Goal: Information Seeking & Learning: Learn about a topic

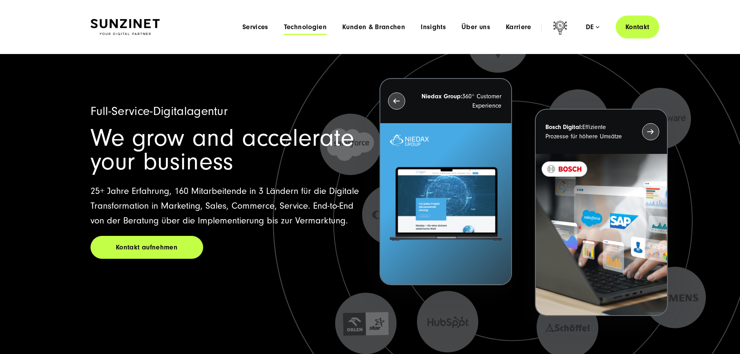
click at [284, 24] on span "Technologien" at bounding box center [305, 27] width 43 height 8
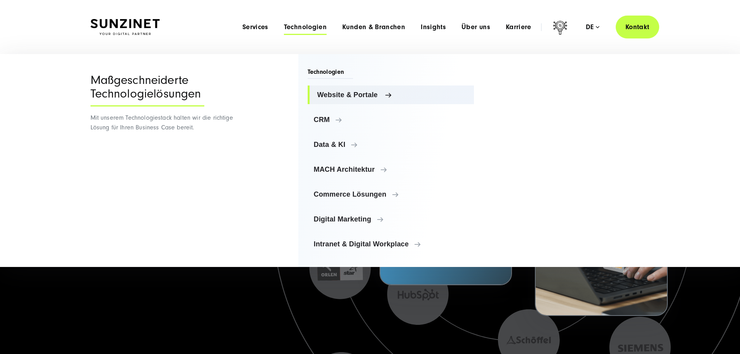
click at [361, 93] on span "Website & Portale" at bounding box center [392, 95] width 151 height 8
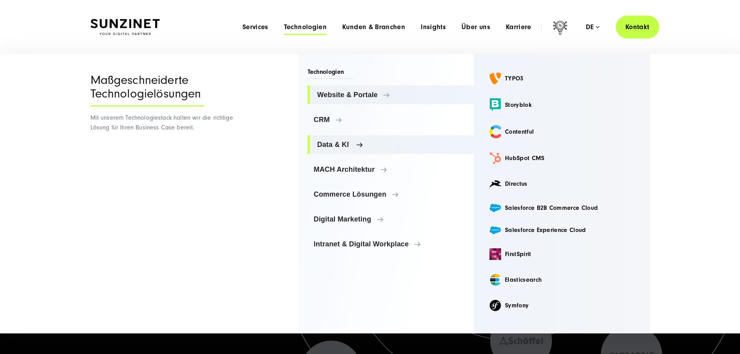
click at [337, 145] on span "Data & KI" at bounding box center [392, 145] width 151 height 8
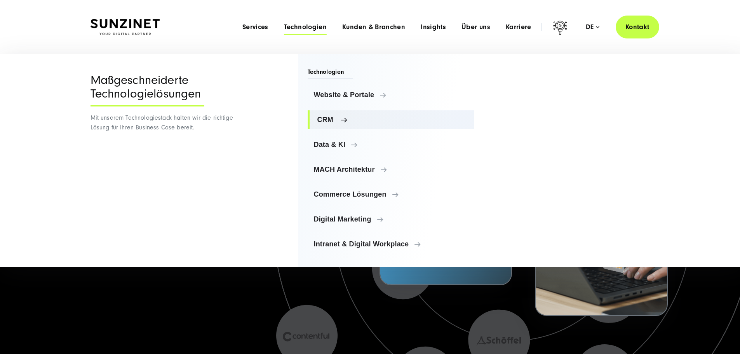
click at [321, 118] on span "CRM" at bounding box center [392, 120] width 151 height 8
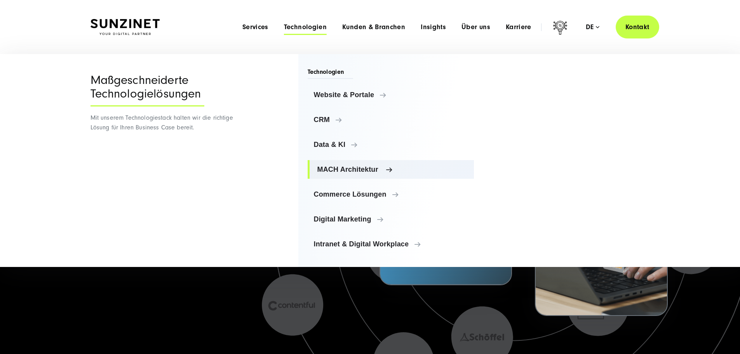
click at [352, 172] on span "MACH Architektur" at bounding box center [392, 169] width 151 height 8
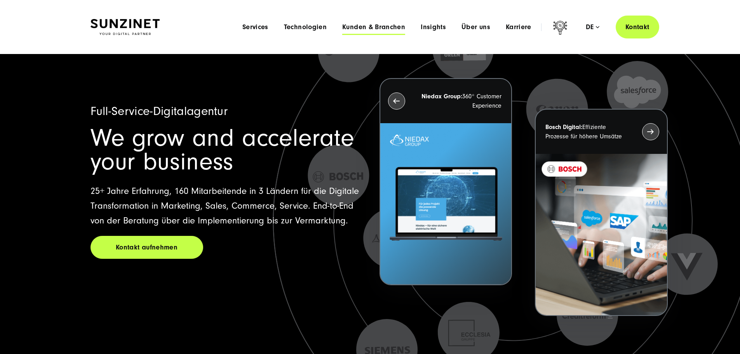
click at [353, 29] on span "Kunden & Branchen" at bounding box center [373, 27] width 63 height 8
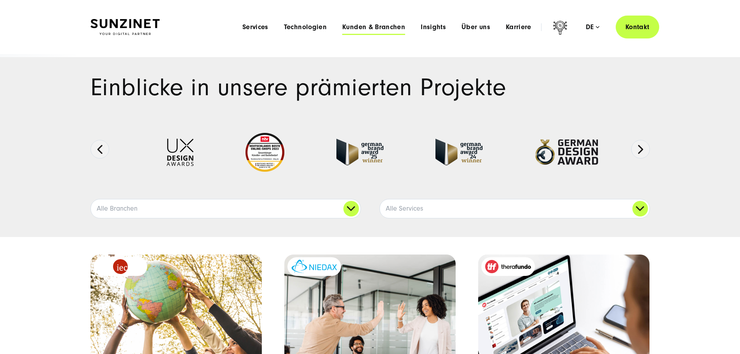
click at [342, 27] on span "Kunden & Branchen" at bounding box center [373, 27] width 63 height 8
click at [284, 24] on span "Technologien" at bounding box center [305, 27] width 43 height 8
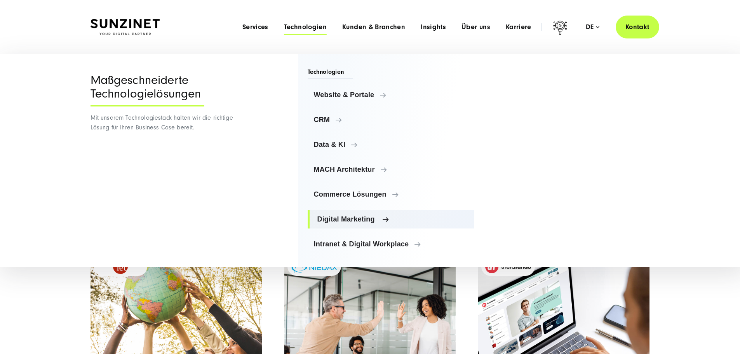
click at [356, 219] on span "Digital Marketing" at bounding box center [392, 219] width 151 height 8
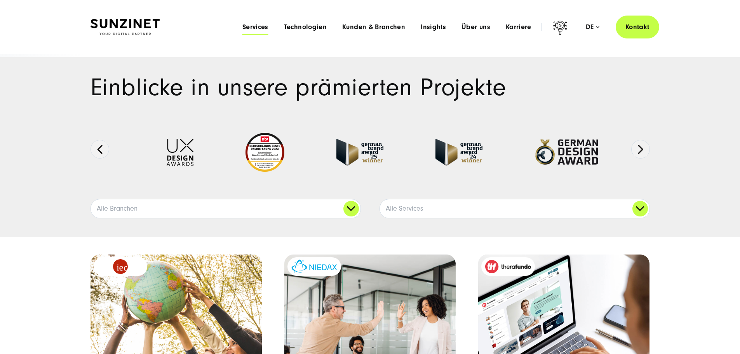
click at [242, 28] on span "Services" at bounding box center [255, 27] width 26 height 8
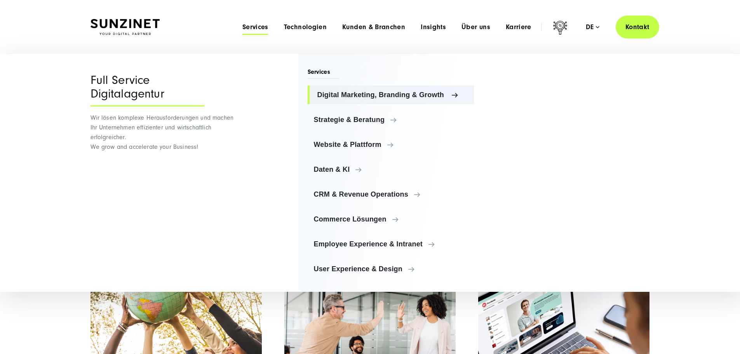
click at [374, 94] on span "Digital Marketing, Branding & Growth" at bounding box center [392, 95] width 151 height 8
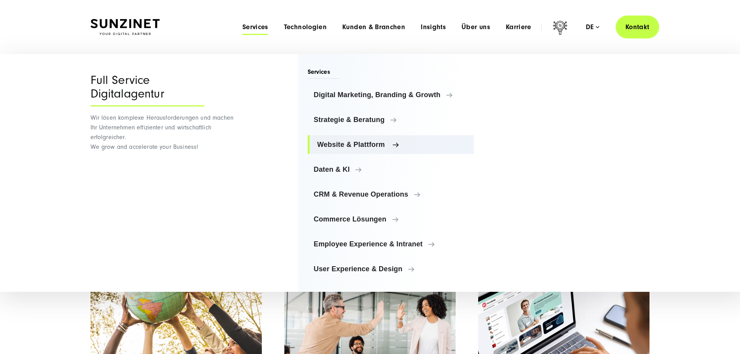
click at [372, 146] on span "Website & Plattform" at bounding box center [392, 145] width 151 height 8
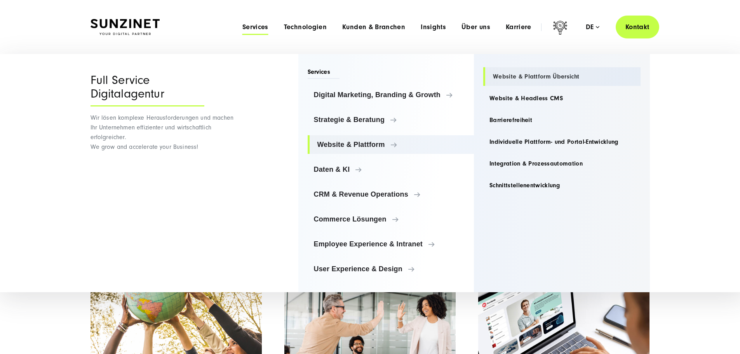
click at [542, 75] on link "Website & Plattform Übersicht" at bounding box center [561, 76] width 157 height 19
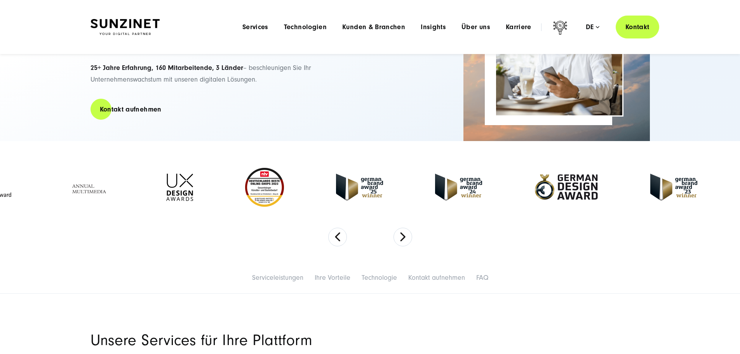
scroll to position [117, 0]
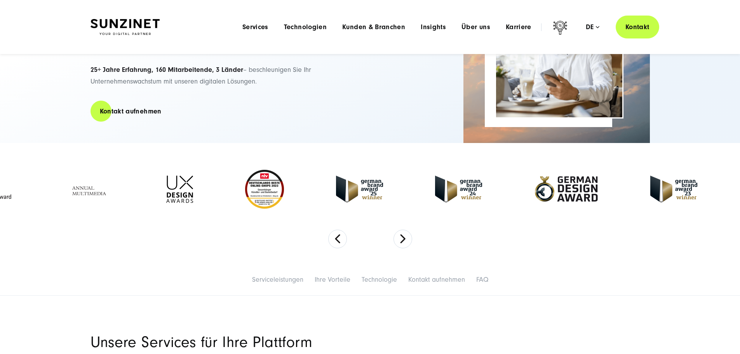
click at [296, 31] on div "Menu Services Menu Full Service Digitalagentur Wir lösen komplexe Herausforderu…" at bounding box center [447, 27] width 425 height 23
click at [293, 26] on span "Technologien" at bounding box center [305, 27] width 43 height 8
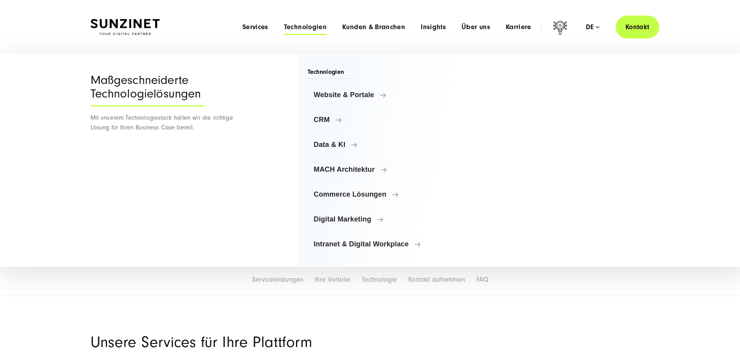
click at [322, 71] on span "Technologien" at bounding box center [331, 73] width 46 height 11
click at [345, 95] on span "Website & Portale" at bounding box center [392, 95] width 151 height 8
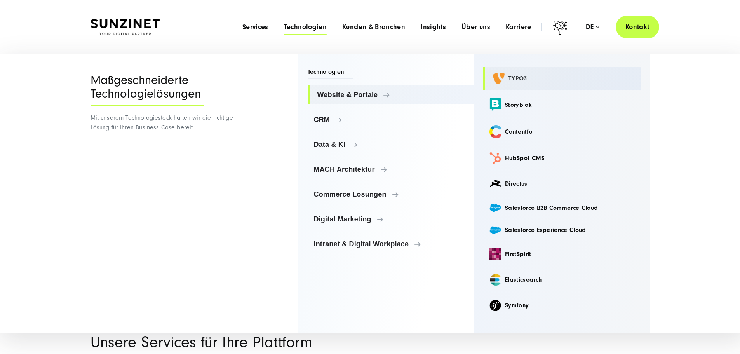
click at [516, 73] on link "TYPO3" at bounding box center [561, 78] width 157 height 23
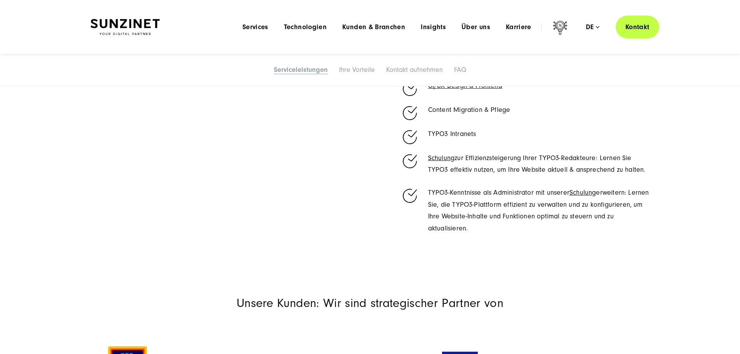
scroll to position [583, 0]
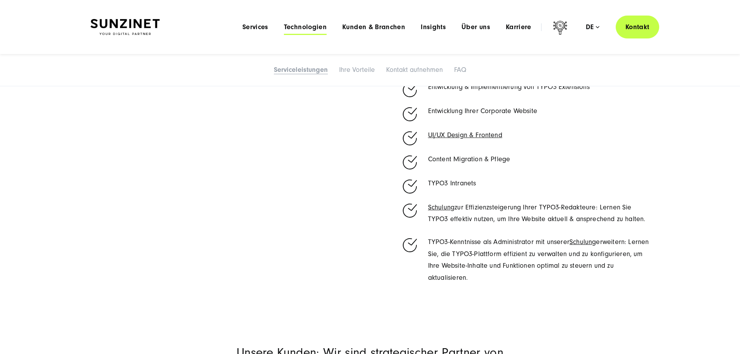
click at [284, 25] on span "Technologien" at bounding box center [305, 27] width 43 height 8
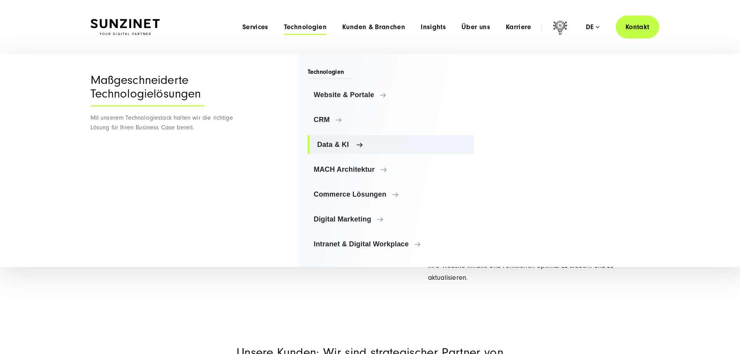
click at [331, 141] on span "Data & KI" at bounding box center [392, 145] width 151 height 8
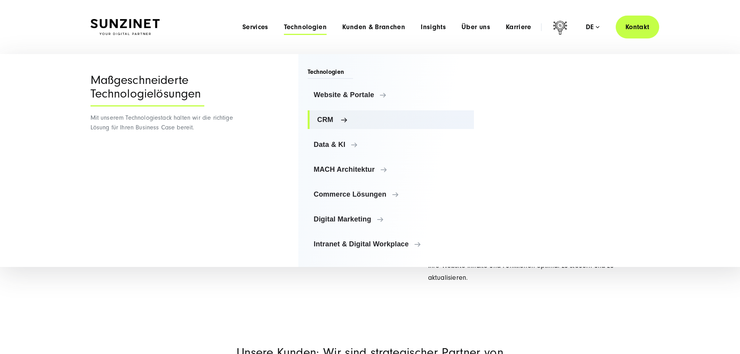
click at [323, 117] on span "CRM" at bounding box center [392, 120] width 151 height 8
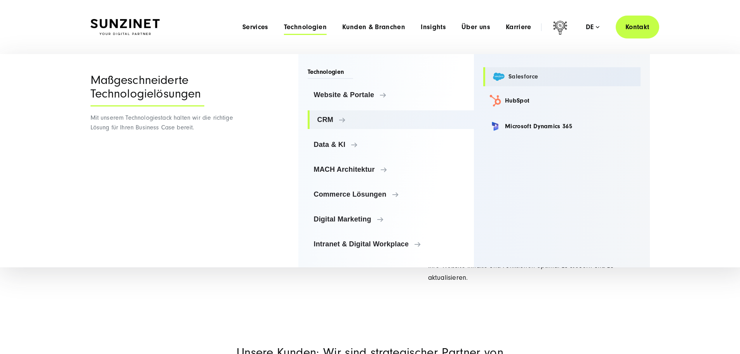
click at [522, 73] on link "Salesforce" at bounding box center [561, 76] width 157 height 19
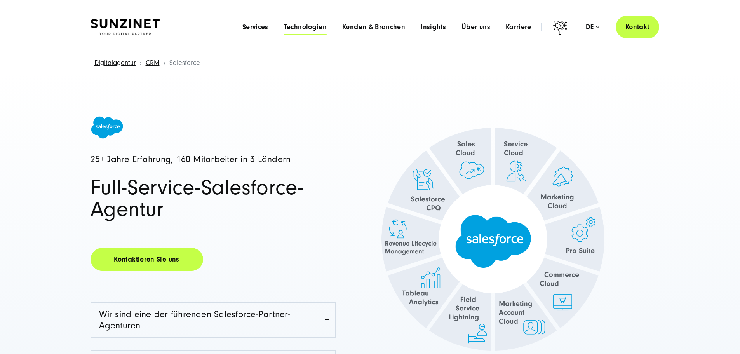
click at [284, 24] on span "Technologien" at bounding box center [305, 27] width 43 height 8
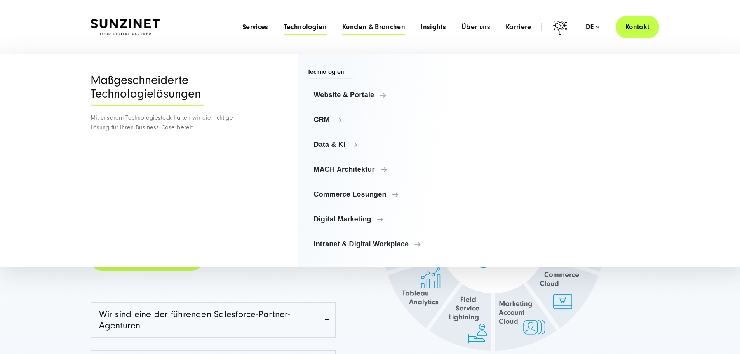
click at [353, 23] on span "Kunden & Branchen" at bounding box center [373, 27] width 63 height 8
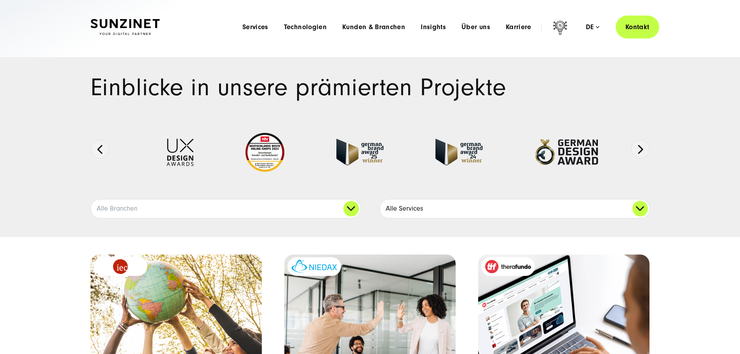
click at [453, 218] on link "Alle Services" at bounding box center [515, 208] width 270 height 19
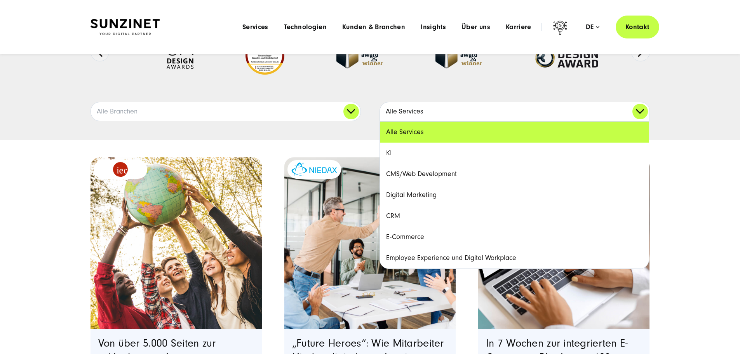
scroll to position [78, 0]
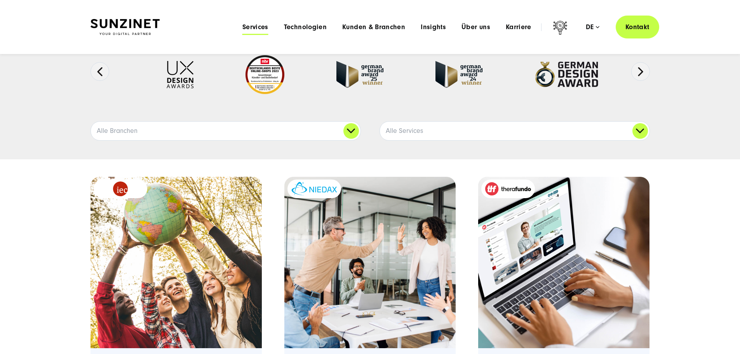
click at [242, 26] on span "Services" at bounding box center [255, 27] width 26 height 8
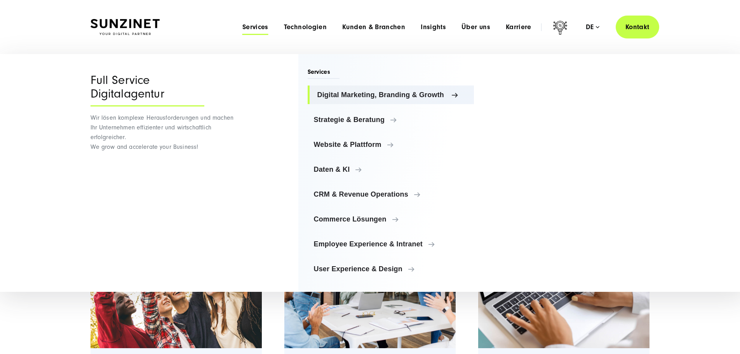
click at [379, 91] on link "Digital Marketing, Branding & Growth" at bounding box center [391, 94] width 167 height 19
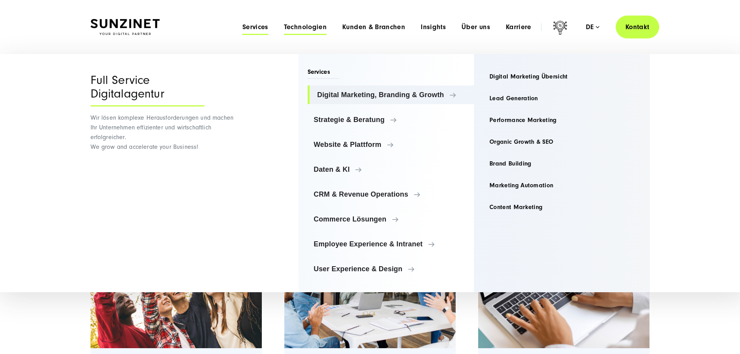
click at [297, 24] on span "Technologien" at bounding box center [305, 27] width 43 height 8
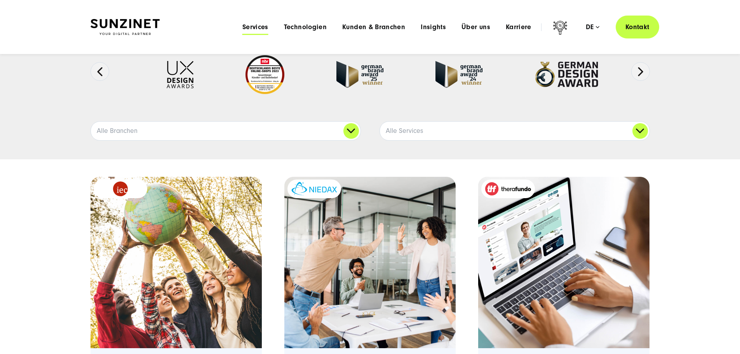
click at [242, 26] on span "Services" at bounding box center [255, 27] width 26 height 8
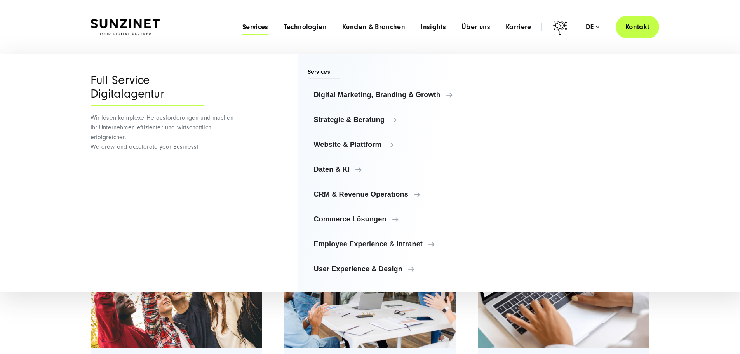
click at [275, 22] on div "Menu Services Menu Full Service Digitalagentur Wir lösen komplexe Herausforderu…" at bounding box center [447, 27] width 425 height 23
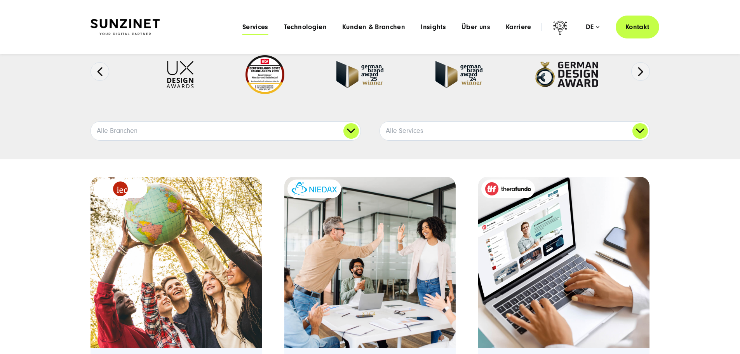
click at [242, 26] on span "Services" at bounding box center [255, 27] width 26 height 8
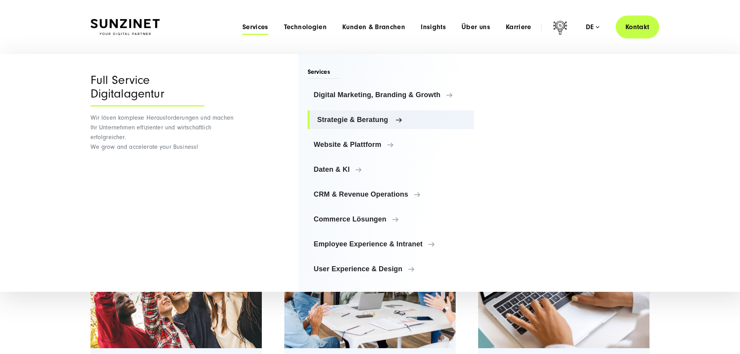
click at [370, 122] on span "Strategie & Beratung" at bounding box center [392, 120] width 151 height 8
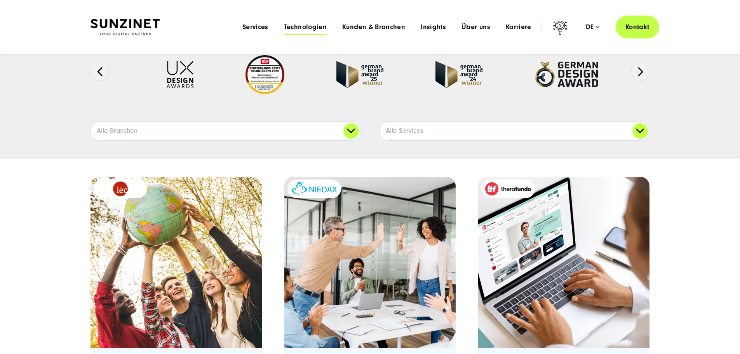
click at [284, 25] on span "Technologien" at bounding box center [305, 27] width 43 height 8
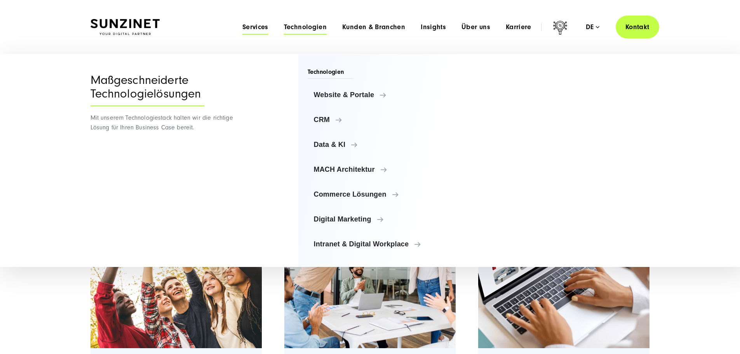
click at [242, 28] on span "Services" at bounding box center [255, 27] width 26 height 8
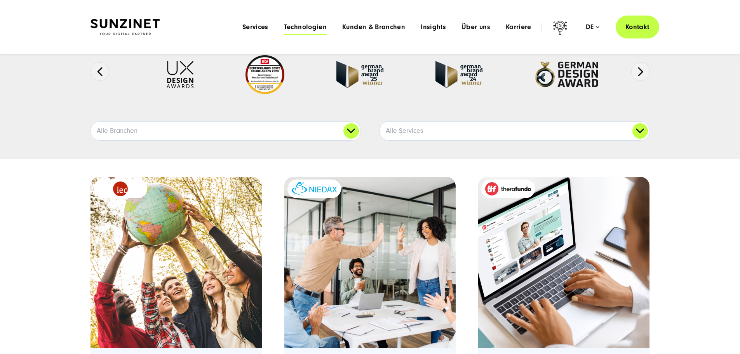
click at [284, 26] on span "Technologien" at bounding box center [305, 27] width 43 height 8
click at [367, 29] on span "Kunden & Branchen" at bounding box center [373, 27] width 63 height 8
click at [284, 31] on span "Technologien" at bounding box center [305, 27] width 43 height 8
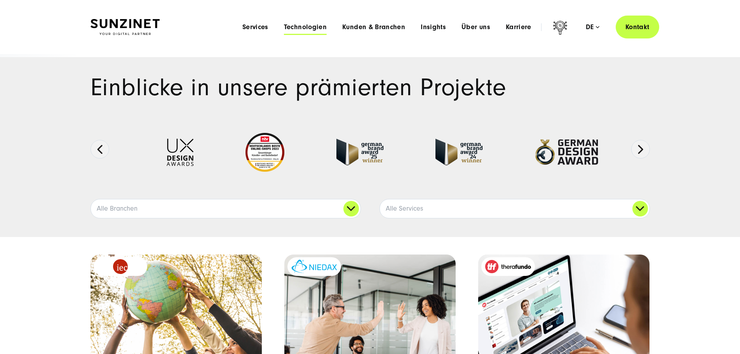
click at [295, 28] on span "Technologien" at bounding box center [305, 27] width 43 height 8
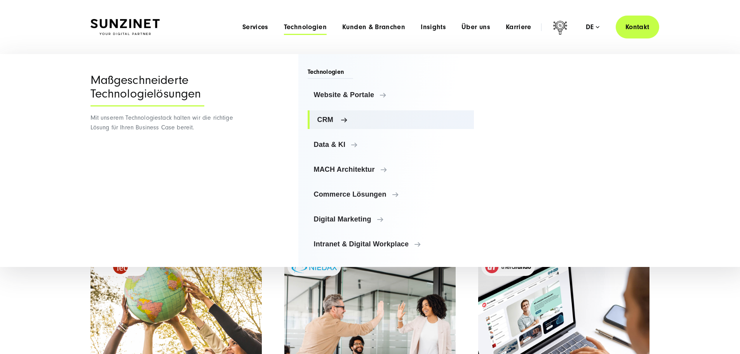
click at [327, 117] on span "CRM" at bounding box center [392, 120] width 151 height 8
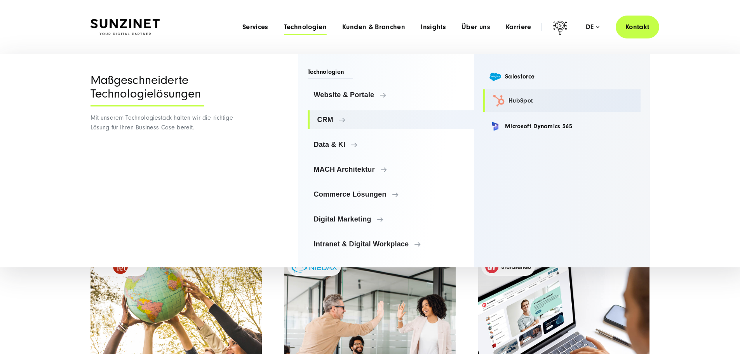
click at [518, 101] on link "HubSpot" at bounding box center [561, 100] width 157 height 23
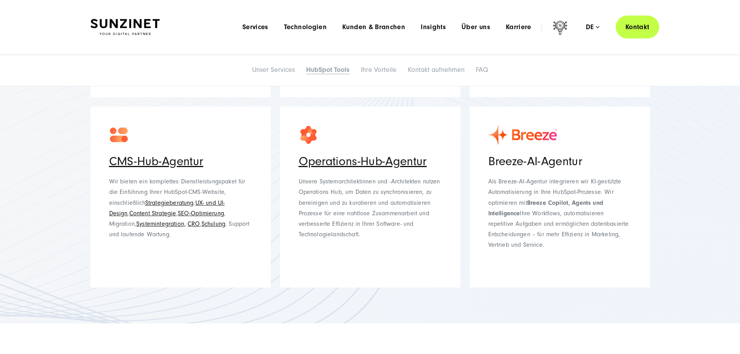
scroll to position [1204, 0]
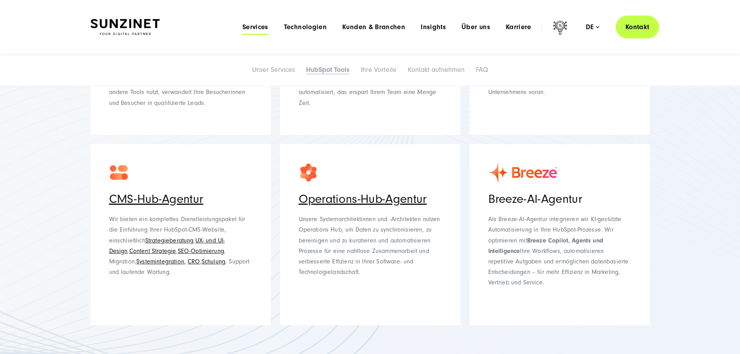
click at [242, 27] on span "Services" at bounding box center [255, 27] width 26 height 8
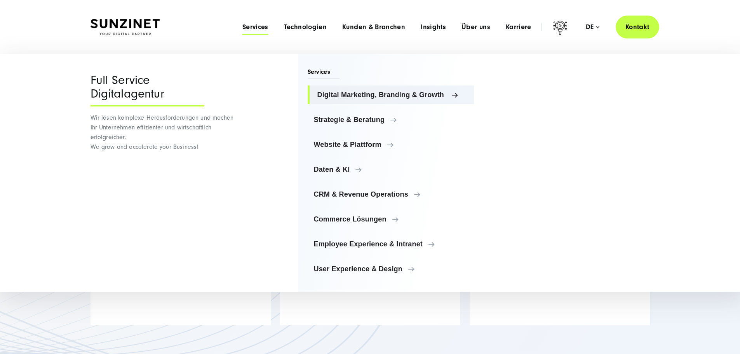
click at [393, 96] on span "Digital Marketing, Branding & Growth" at bounding box center [392, 95] width 151 height 8
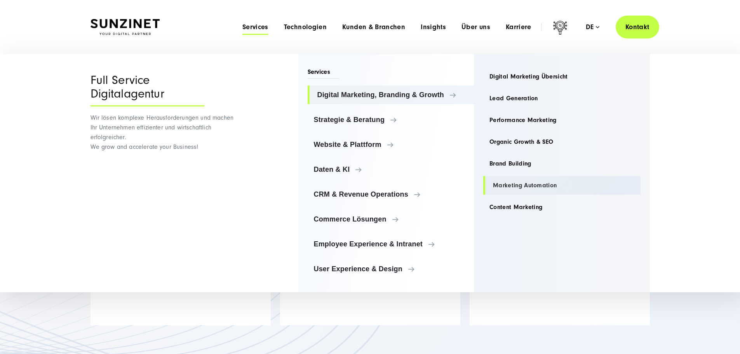
click at [521, 182] on link "Marketing Automation" at bounding box center [561, 185] width 157 height 19
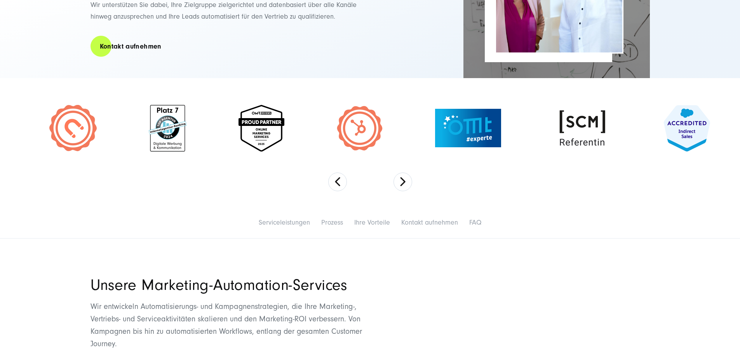
scroll to position [194, 0]
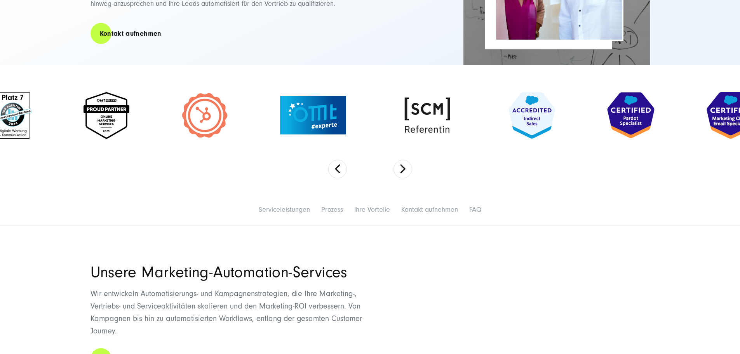
drag, startPoint x: 595, startPoint y: 143, endPoint x: 336, endPoint y: 140, distance: 259.5
click at [398, 139] on img at bounding box center [427, 115] width 58 height 47
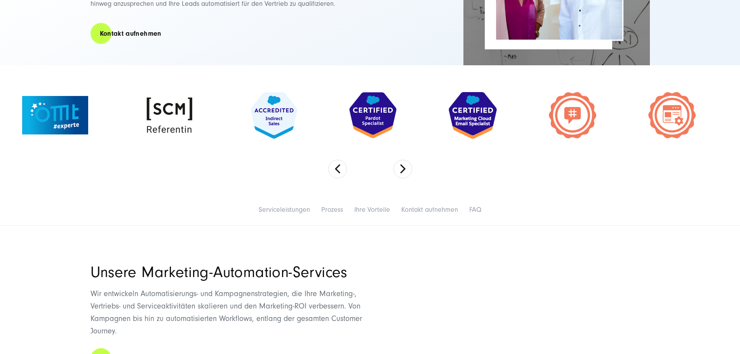
drag, startPoint x: 597, startPoint y: 133, endPoint x: 300, endPoint y: 142, distance: 297.7
click at [297, 139] on img at bounding box center [274, 115] width 47 height 47
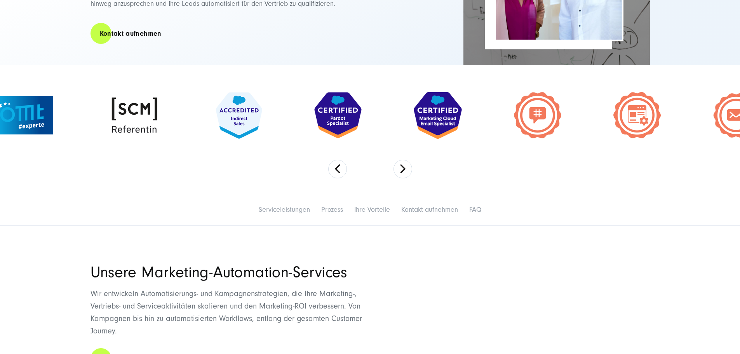
drag, startPoint x: 442, startPoint y: 115, endPoint x: 146, endPoint y: 135, distance: 297.0
click at [314, 135] on img at bounding box center [337, 115] width 47 height 46
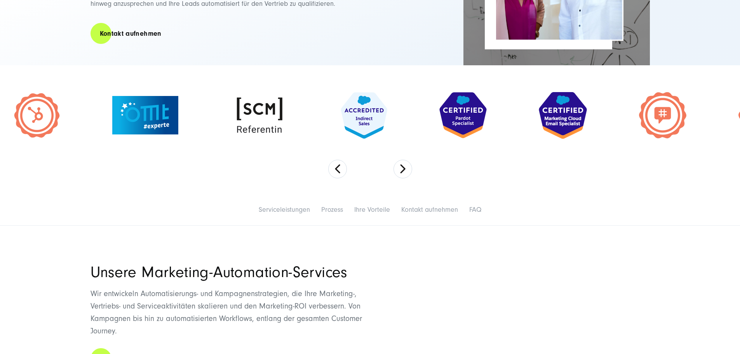
drag, startPoint x: 89, startPoint y: 121, endPoint x: 506, endPoint y: 94, distance: 417.2
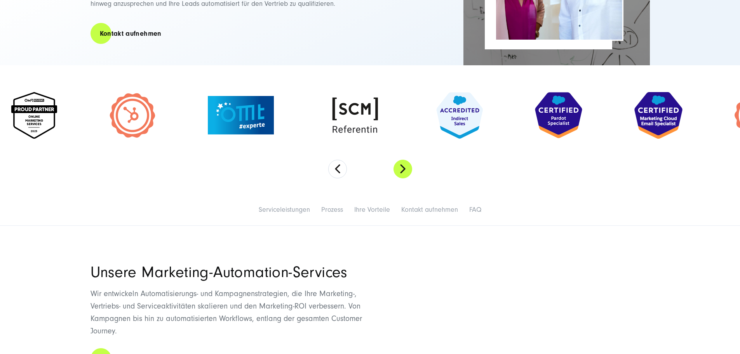
click at [409, 178] on button "Next" at bounding box center [402, 169] width 19 height 19
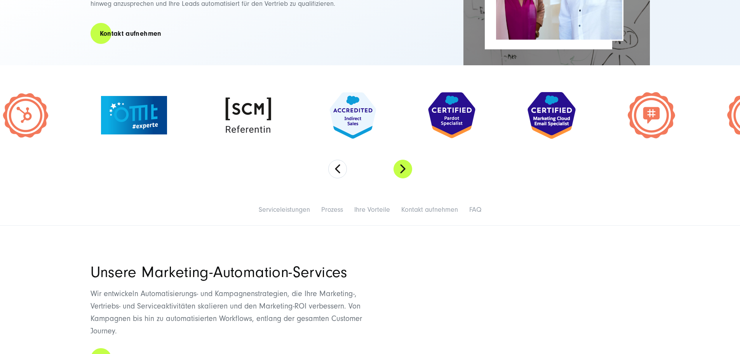
click at [409, 178] on button "Next" at bounding box center [402, 169] width 19 height 19
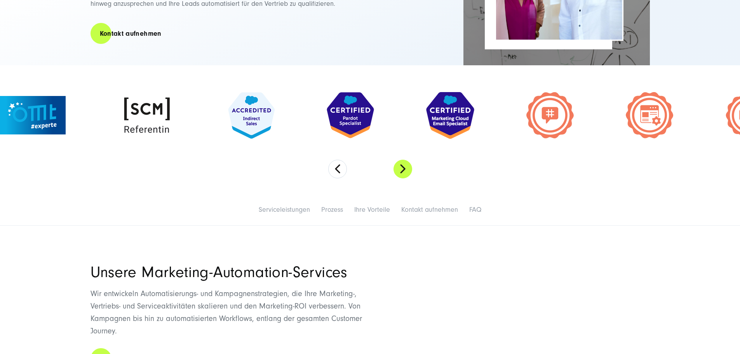
click at [409, 178] on button "Next" at bounding box center [402, 169] width 19 height 19
click at [405, 178] on button "Next" at bounding box center [402, 169] width 19 height 19
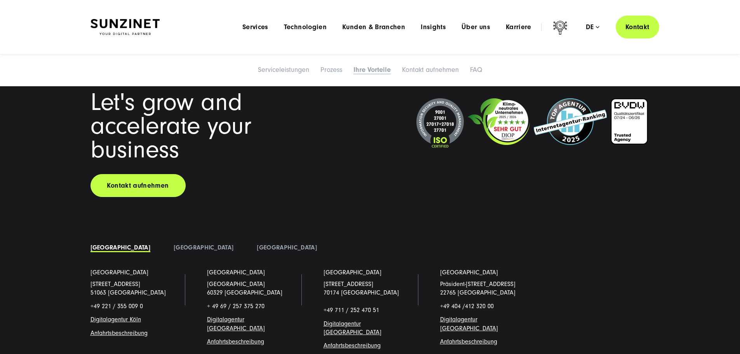
scroll to position [3457, 0]
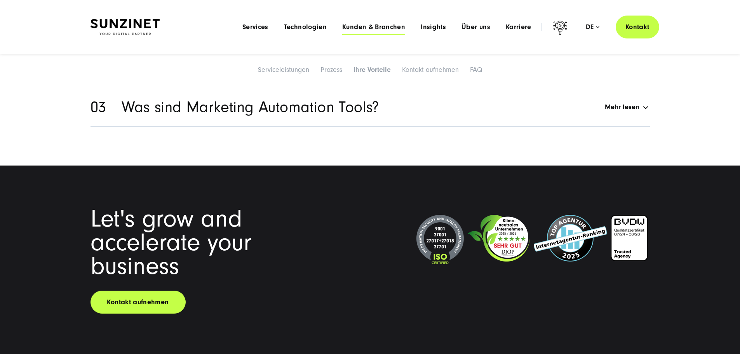
click at [355, 29] on span "Kunden & Branchen" at bounding box center [373, 27] width 63 height 8
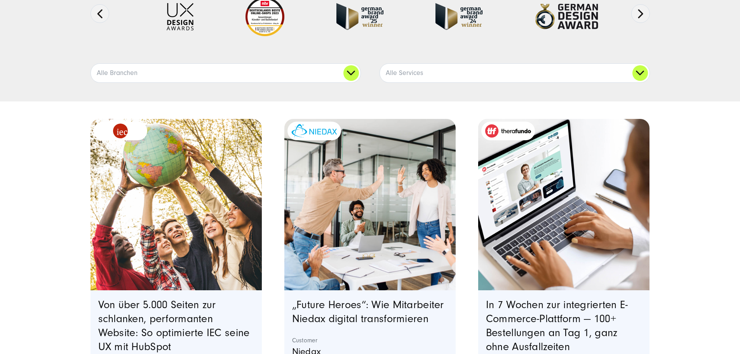
scroll to position [155, 0]
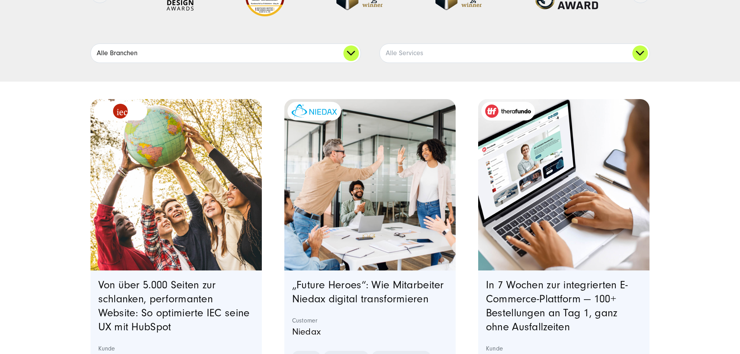
click at [352, 63] on link "Alle Branchen" at bounding box center [226, 53] width 270 height 19
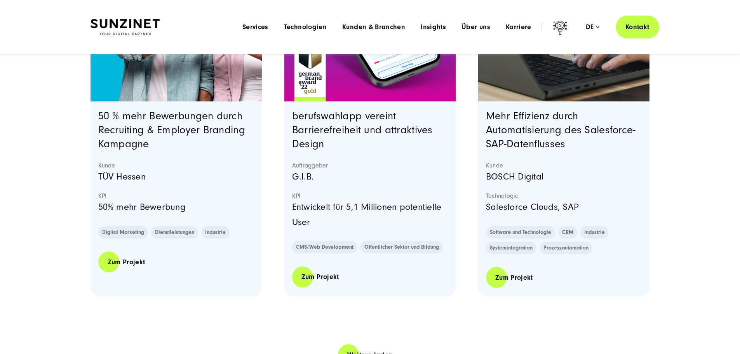
scroll to position [1476, 0]
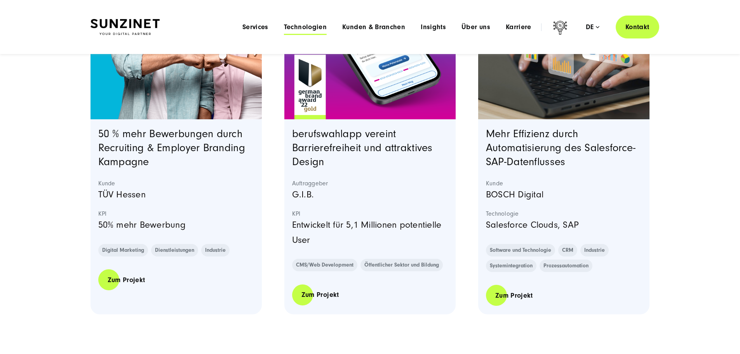
click at [284, 29] on span "Technologien" at bounding box center [305, 27] width 43 height 8
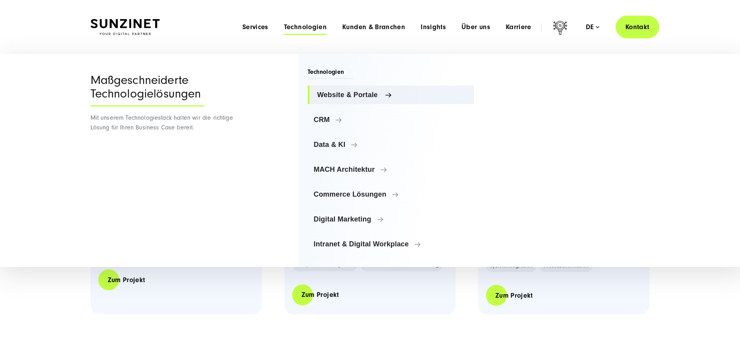
click at [356, 97] on span "Website & Portale" at bounding box center [392, 95] width 151 height 8
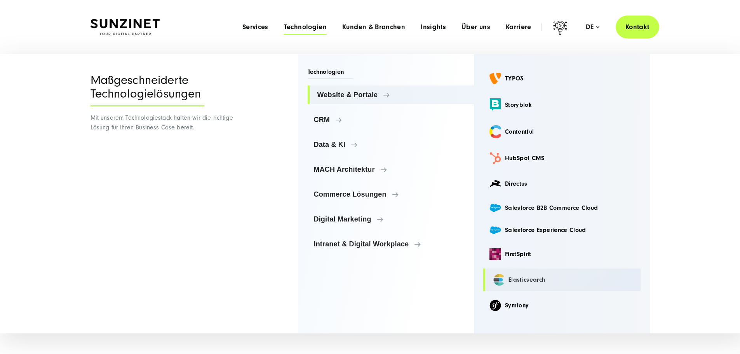
click at [528, 274] on link "Elasticsearch" at bounding box center [561, 279] width 157 height 23
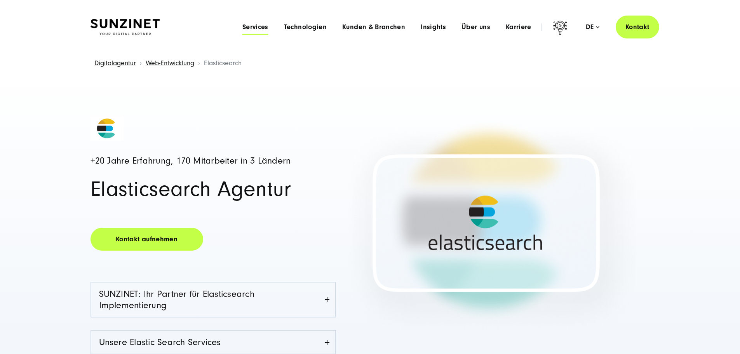
click at [242, 27] on span "Services" at bounding box center [255, 27] width 26 height 8
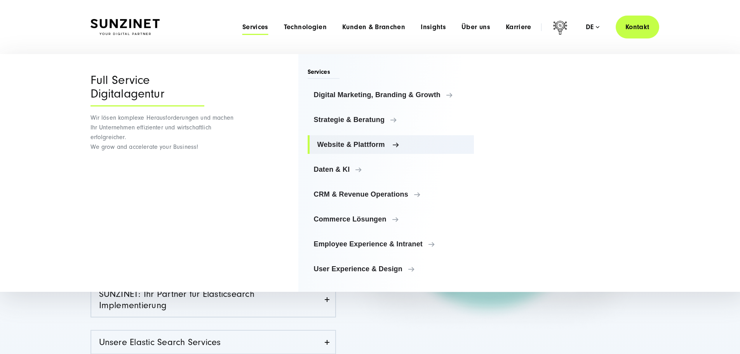
click at [367, 141] on span "Website & Plattform" at bounding box center [392, 145] width 151 height 8
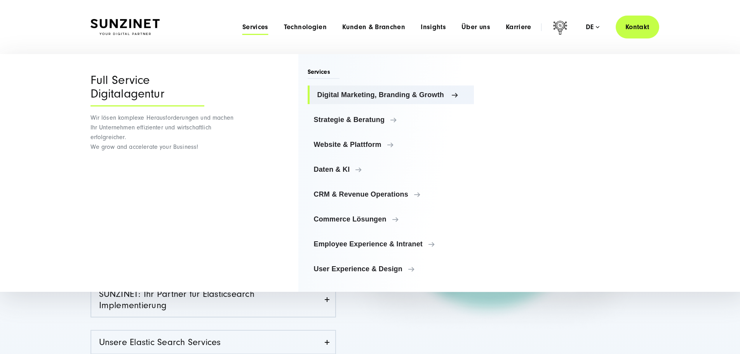
click at [355, 96] on span "Digital Marketing, Branding & Growth" at bounding box center [392, 95] width 151 height 8
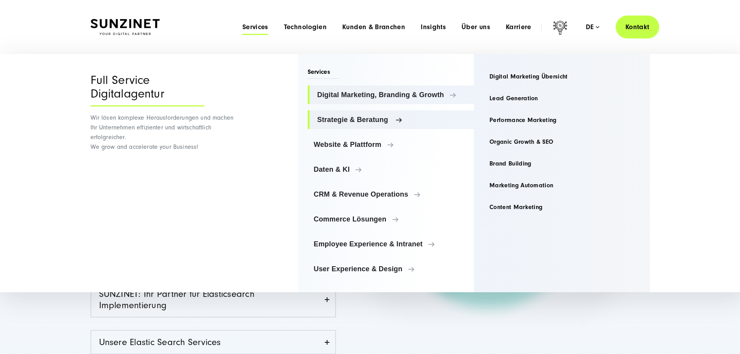
click at [372, 122] on span "Strategie & Beratung" at bounding box center [392, 120] width 151 height 8
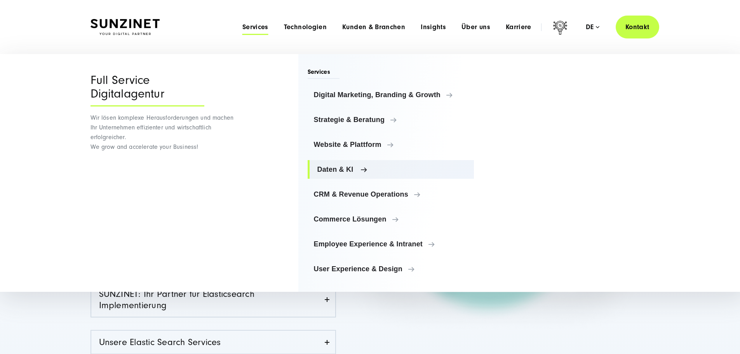
click at [324, 170] on span "Daten & KI" at bounding box center [392, 169] width 151 height 8
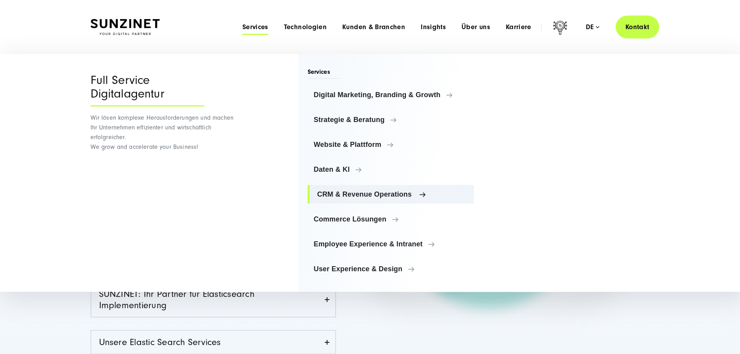
click at [349, 190] on span "CRM & Revenue Operations" at bounding box center [392, 194] width 151 height 8
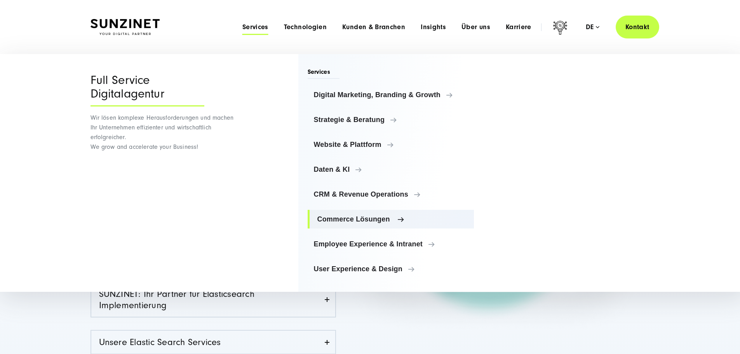
click at [353, 216] on span "Commerce Lösungen" at bounding box center [392, 219] width 151 height 8
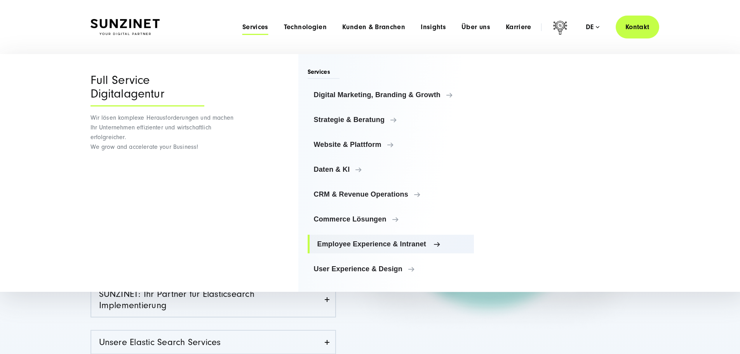
click at [357, 241] on span "Employee Experience & Intranet" at bounding box center [392, 244] width 151 height 8
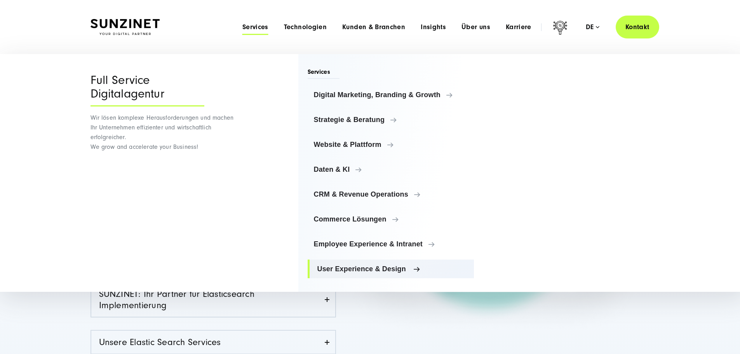
click at [351, 269] on span "User Experience & Design" at bounding box center [392, 269] width 151 height 8
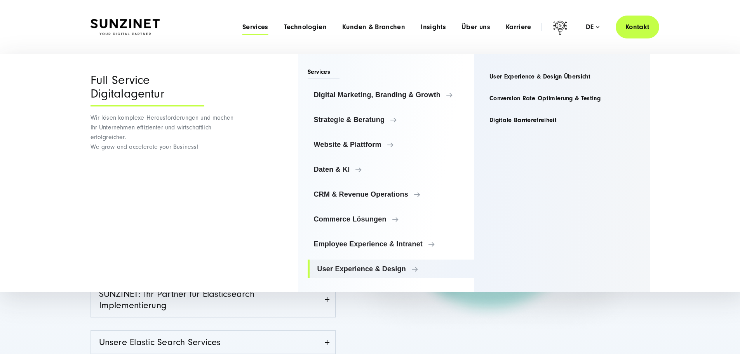
click at [474, 320] on img at bounding box center [493, 221] width 296 height 228
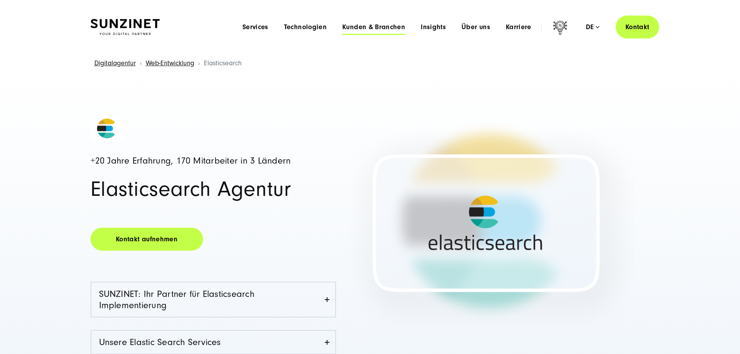
click at [371, 31] on span "Kunden & Branchen" at bounding box center [373, 27] width 63 height 8
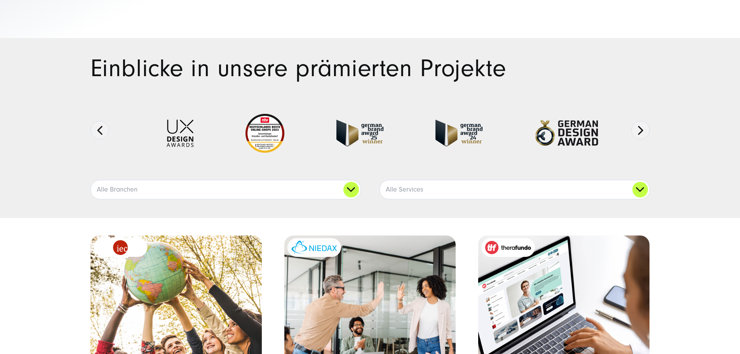
scroll to position [39, 0]
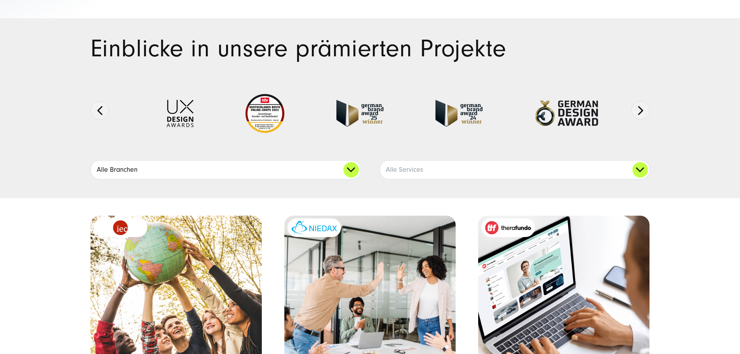
click at [349, 179] on link "Alle Branchen" at bounding box center [226, 169] width 270 height 19
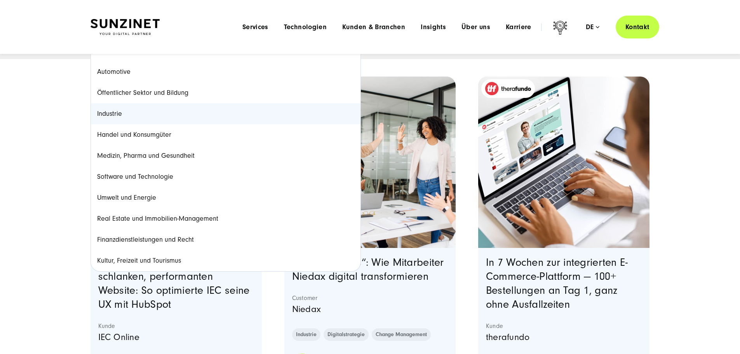
scroll to position [155, 0]
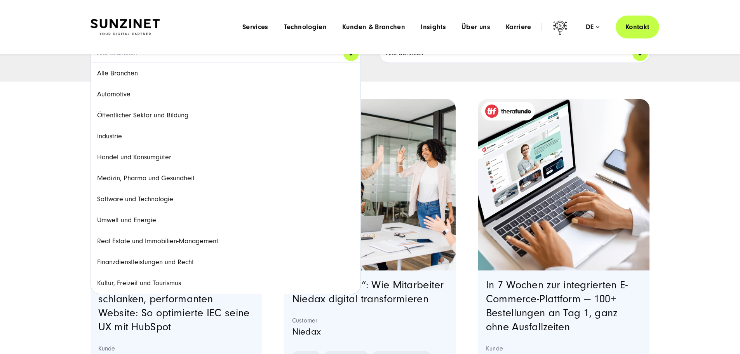
click at [535, 63] on link "Alle Services" at bounding box center [515, 53] width 270 height 19
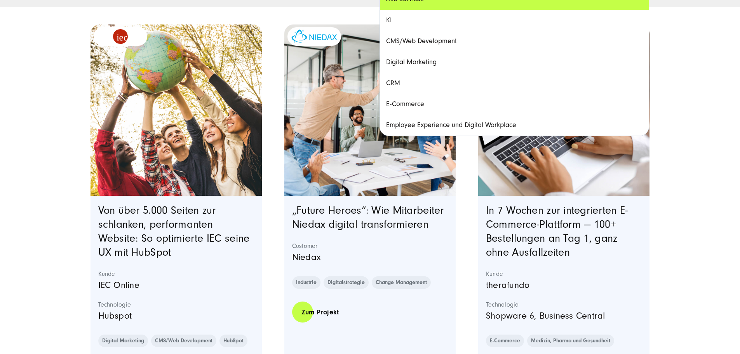
scroll to position [233, 0]
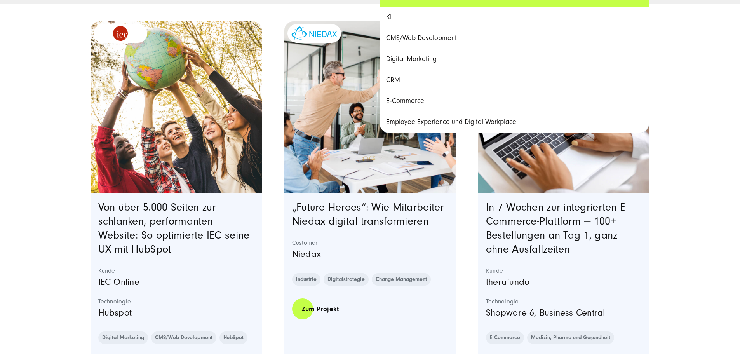
click at [435, 28] on link "KI" at bounding box center [514, 17] width 269 height 21
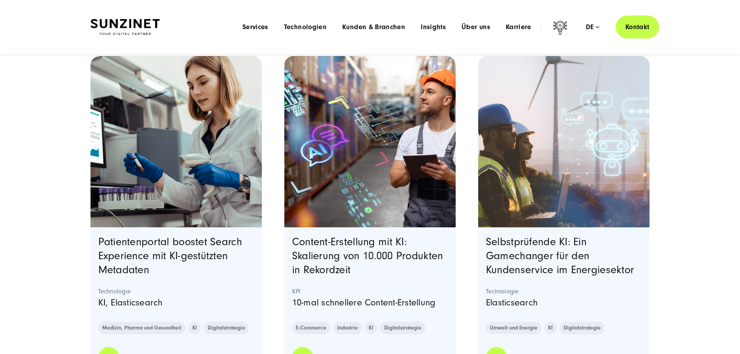
scroll to position [194, 0]
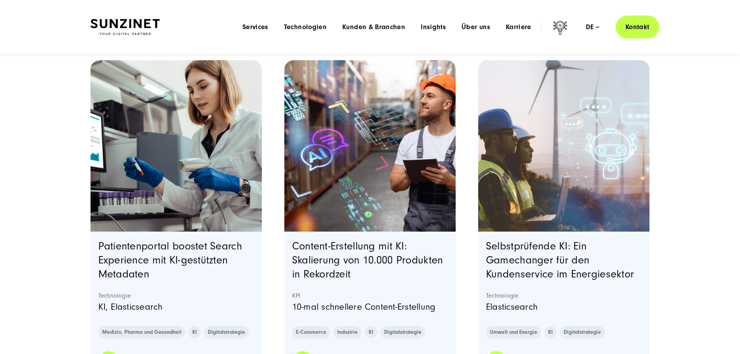
click at [689, 117] on div "Einblicke in unsere prämierten Projekte Ausgezeichnete Arbeiten: Next" at bounding box center [370, 145] width 740 height 565
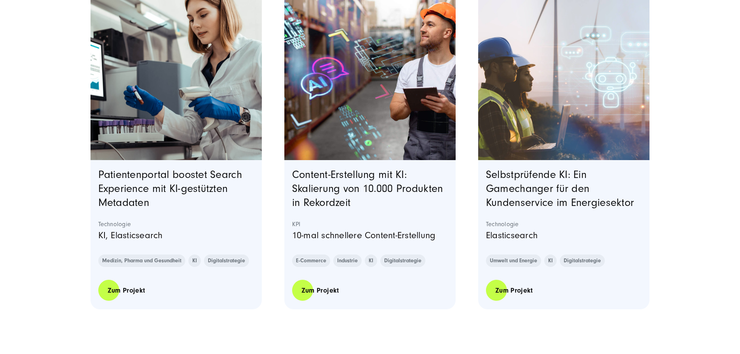
scroll to position [350, 0]
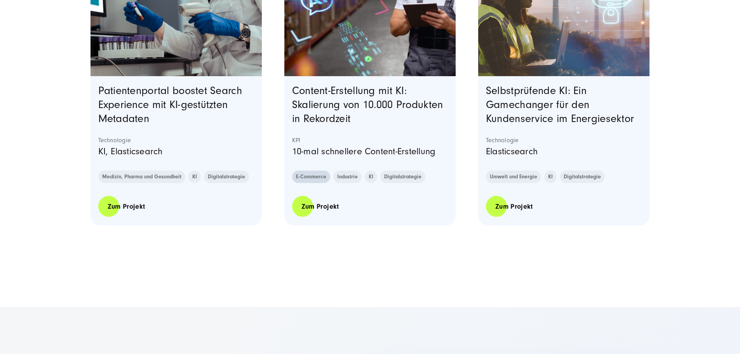
click at [310, 183] on link "E-Commerce" at bounding box center [311, 177] width 38 height 12
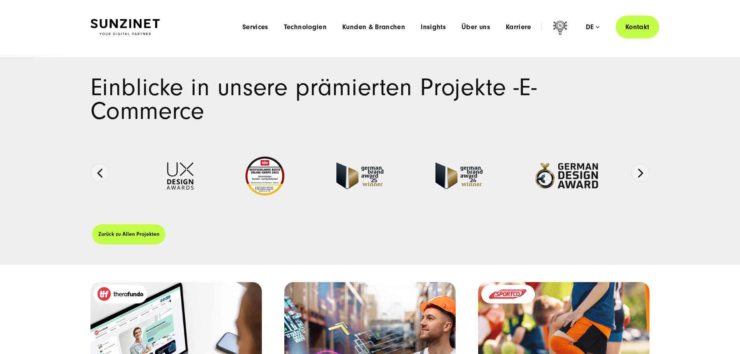
click at [280, 22] on div "Menu Services Menu Full Service Digitalagentur Wir lösen komplexe Herausforderu…" at bounding box center [447, 27] width 425 height 23
click at [284, 27] on span "Technologien" at bounding box center [305, 27] width 43 height 8
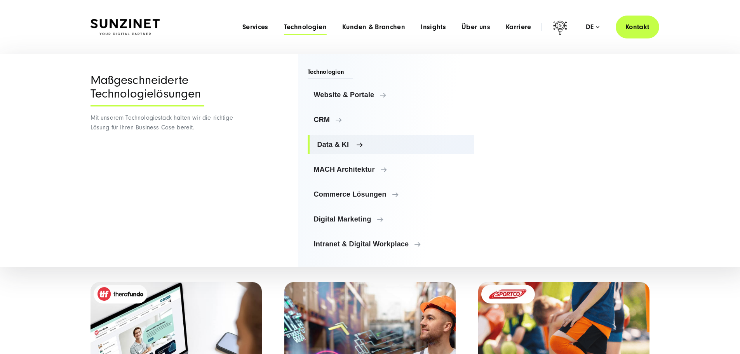
click at [333, 147] on span "Data & KI" at bounding box center [392, 145] width 151 height 8
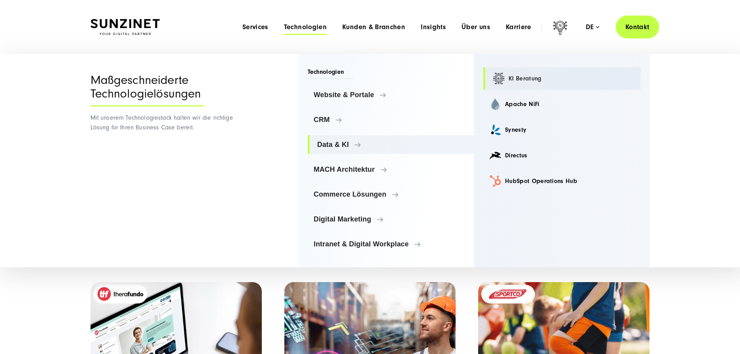
click at [521, 75] on link "KI Beratung" at bounding box center [561, 78] width 157 height 23
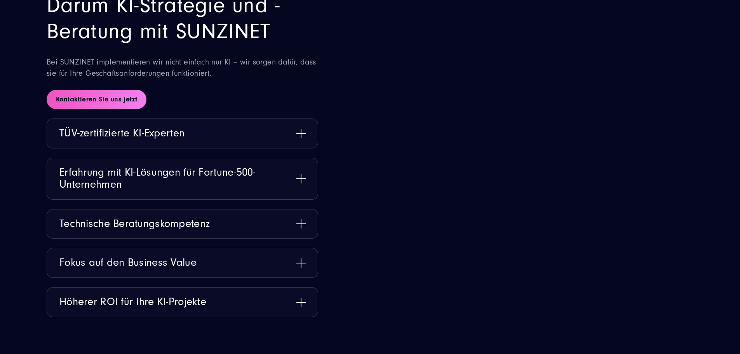
scroll to position [1010, 0]
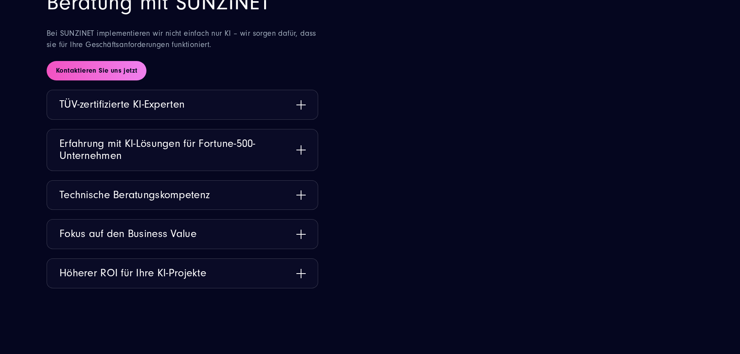
click at [247, 50] on p "Bei SUNZINET implementieren wir nicht einfach nur KI – wir sorgen dafür, dass s…" at bounding box center [183, 39] width 272 height 23
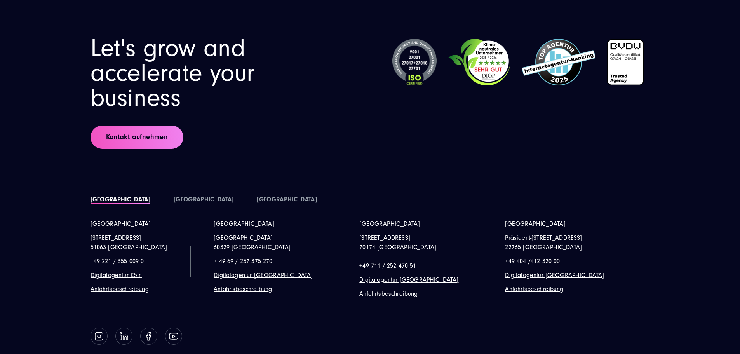
scroll to position [2680, 0]
